Goal: Go to known website: Go to known website

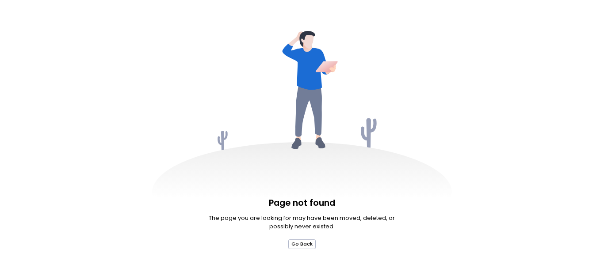
click at [302, 244] on button "Go Back" at bounding box center [302, 245] width 28 height 10
click at [302, 140] on icon at bounding box center [302, 137] width 300 height 212
click at [301, 223] on p "The page you are looking for may have been moved, deleted, or possibly never ex…" at bounding box center [302, 222] width 188 height 17
click at [302, 244] on button "Go Back" at bounding box center [302, 245] width 28 height 10
click at [302, 140] on icon at bounding box center [302, 137] width 300 height 212
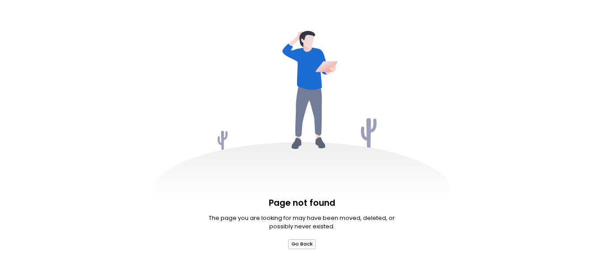
click at [301, 223] on p "The page you are looking for may have been moved, deleted, or possibly never ex…" at bounding box center [302, 222] width 188 height 17
click at [302, 244] on button "Go Back" at bounding box center [302, 245] width 28 height 10
click at [302, 140] on icon at bounding box center [302, 137] width 300 height 212
click at [301, 223] on p "The page you are looking for may have been moved, deleted, or possibly never ex…" at bounding box center [302, 222] width 188 height 17
